Goal: Task Accomplishment & Management: Manage account settings

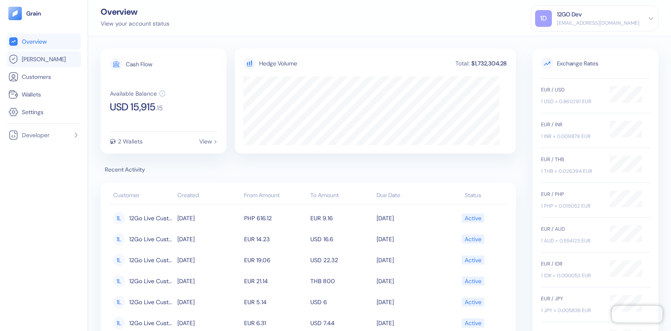
click at [26, 60] on span "Hedges" at bounding box center [44, 59] width 44 height 8
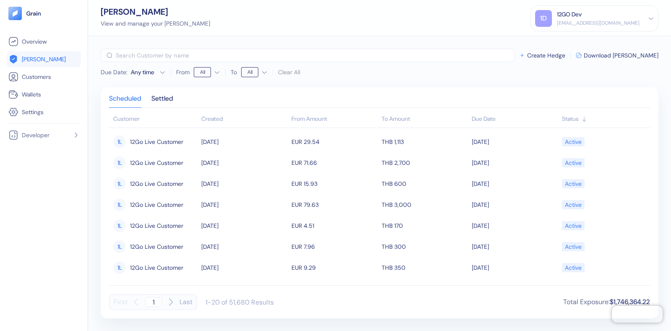
click at [638, 23] on div "dev+bookaway12go@grainfinance.co" at bounding box center [598, 23] width 83 height 8
click at [555, 41] on div "Sign Out" at bounding box center [557, 41] width 23 height 9
click at [548, 41] on div "Sign Out" at bounding box center [557, 41] width 23 height 9
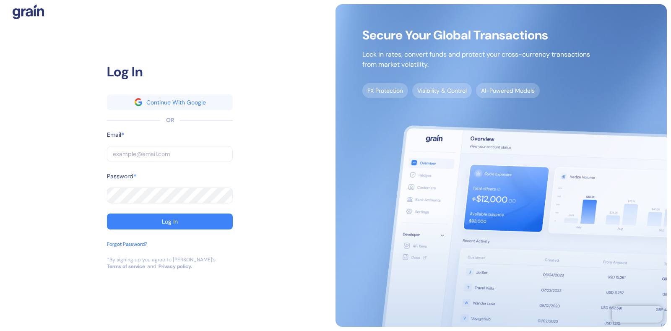
click at [123, 151] on input "text" at bounding box center [170, 154] width 126 height 16
type input "[EMAIL_ADDRESS][DOMAIN_NAME]"
